Goal: Task Accomplishment & Management: Manage account settings

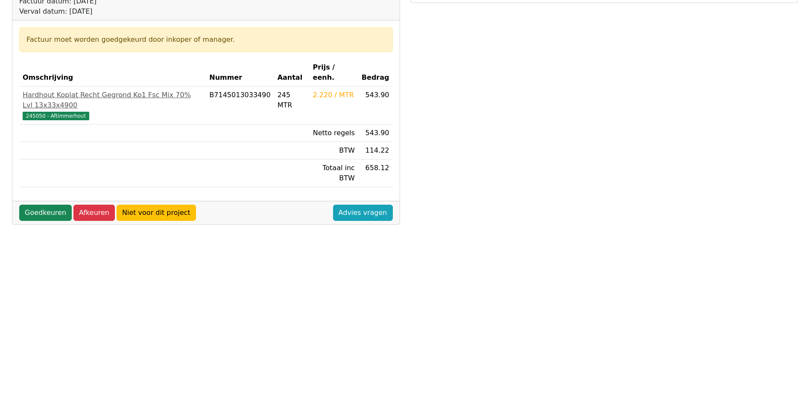
scroll to position [128, 0]
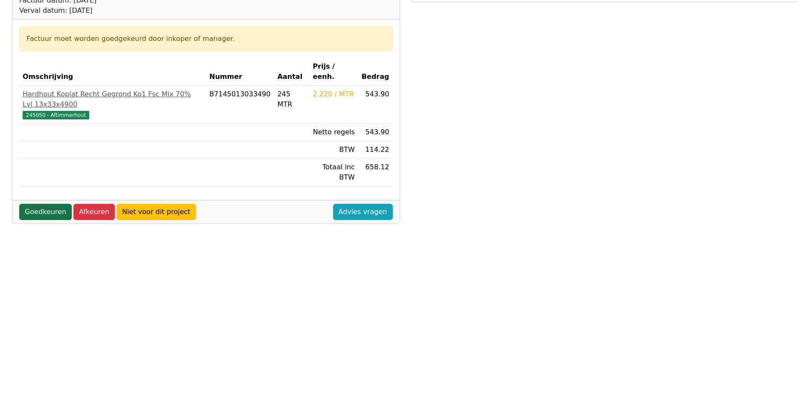
click at [47, 204] on link "Goedkeuren" at bounding box center [45, 212] width 52 height 16
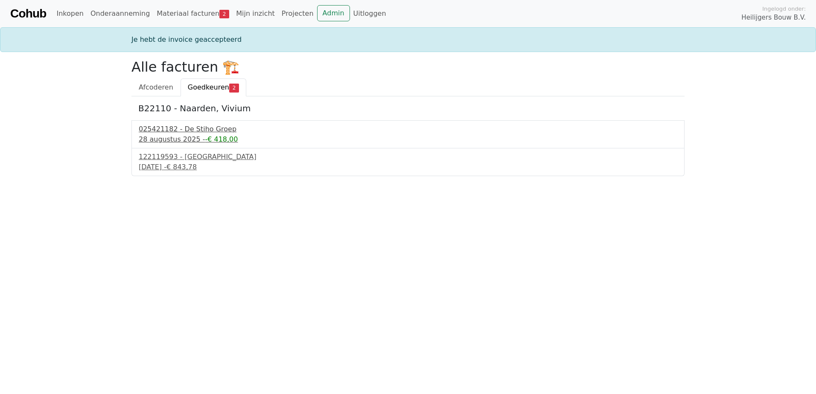
click at [205, 134] on div "025421182 - De Stiho Groep" at bounding box center [408, 129] width 539 height 10
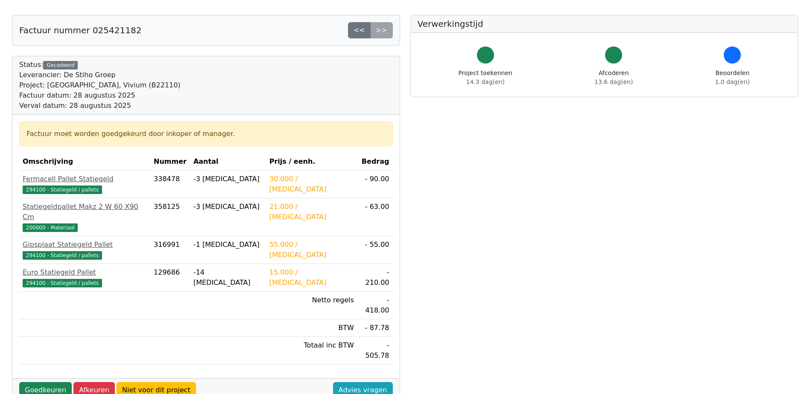
scroll to position [43, 0]
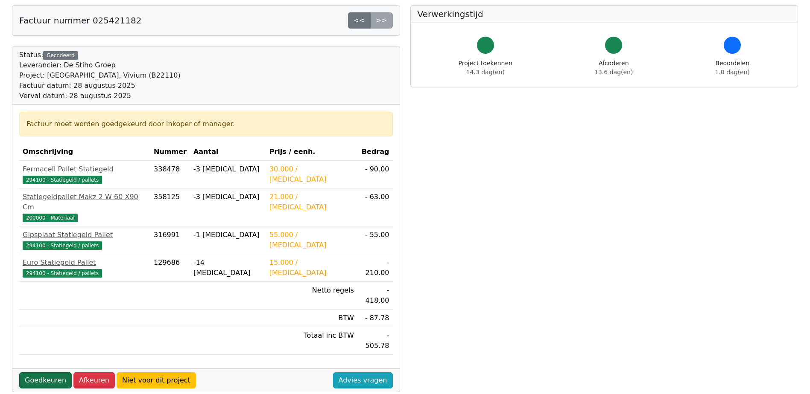
click at [56, 373] on link "Goedkeuren" at bounding box center [45, 381] width 52 height 16
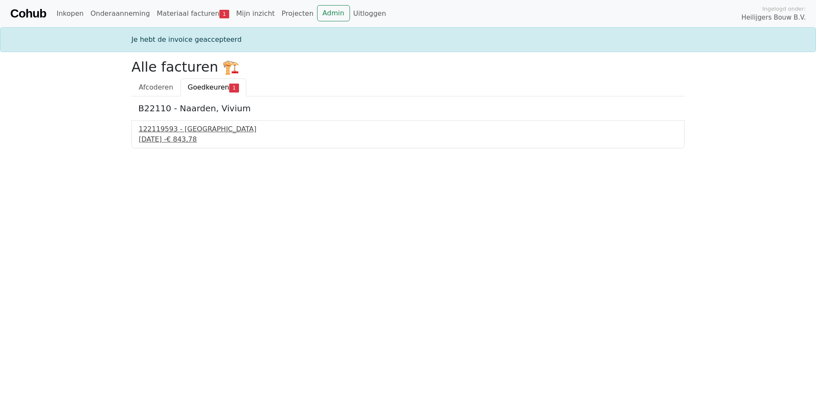
click at [191, 129] on div "122119593 - PontMeyer" at bounding box center [408, 129] width 539 height 10
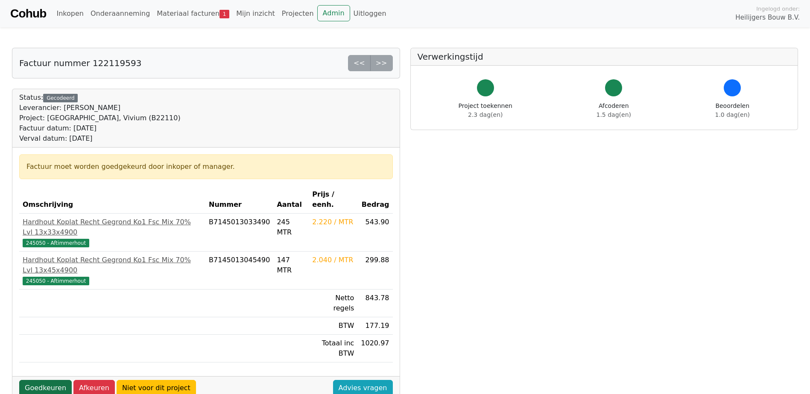
click at [46, 380] on link "Goedkeuren" at bounding box center [45, 388] width 52 height 16
